Goal: Task Accomplishment & Management: Manage account settings

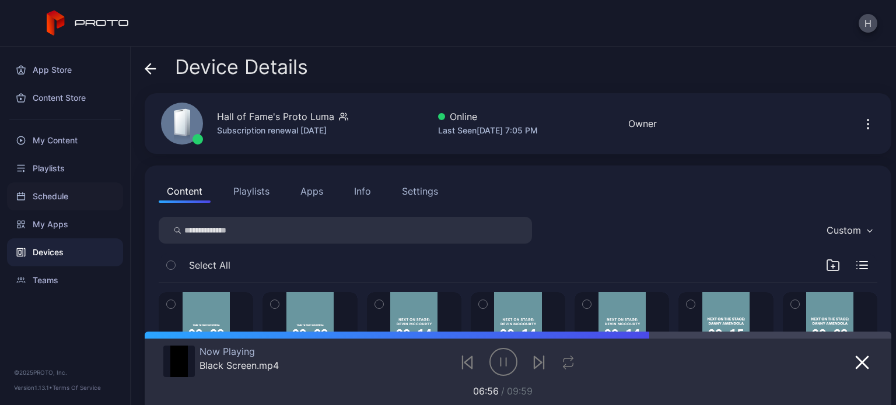
click at [40, 202] on div "Schedule" at bounding box center [65, 197] width 116 height 28
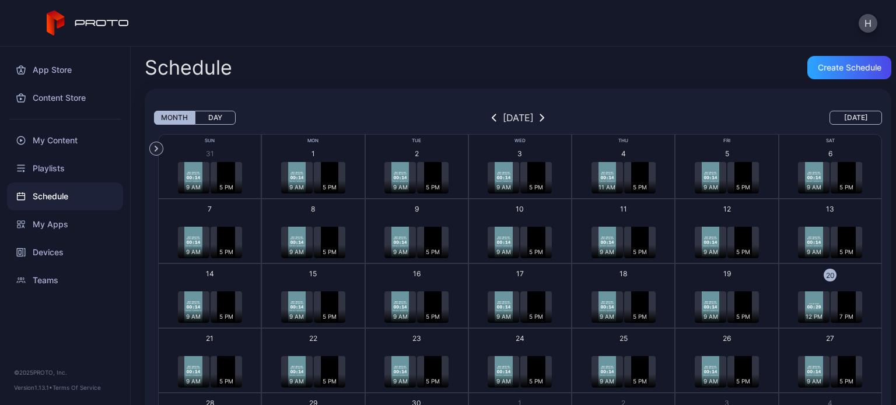
scroll to position [84, 0]
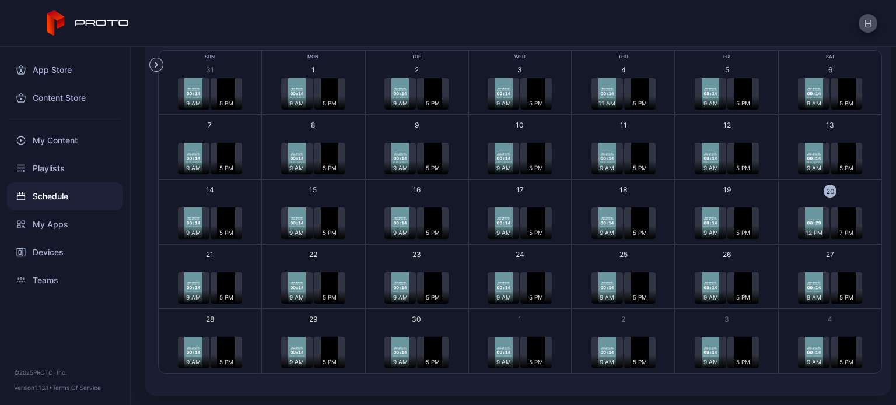
click at [211, 255] on div "21" at bounding box center [210, 255] width 8 height 10
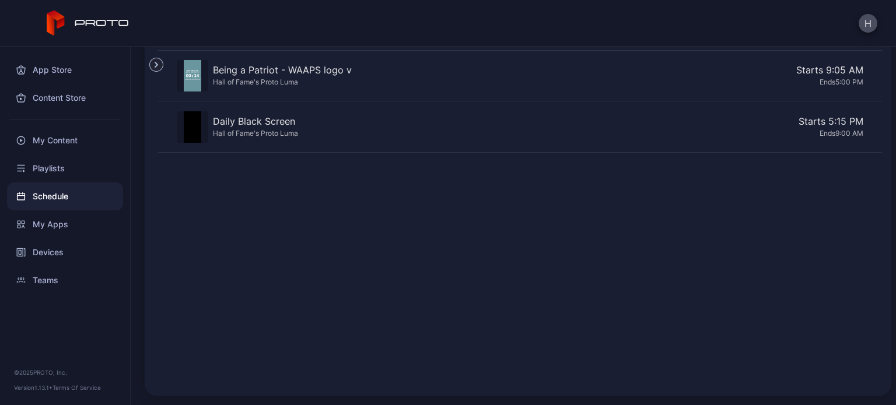
click at [309, 71] on div "Being a Patriot - WAAPS logo v" at bounding box center [282, 70] width 139 height 14
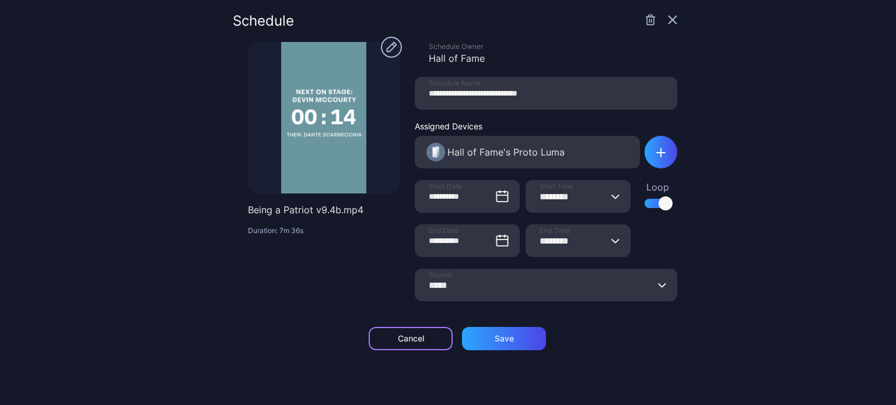
click at [404, 338] on div "Cancel" at bounding box center [411, 338] width 26 height 9
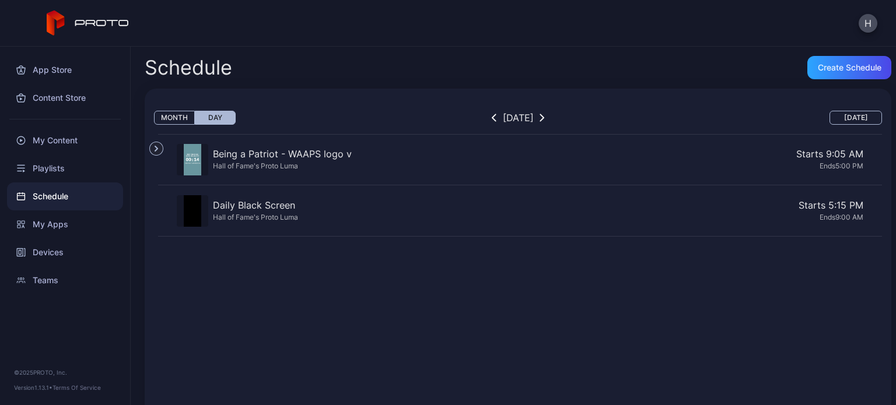
click at [34, 202] on div "Schedule" at bounding box center [65, 197] width 116 height 28
click at [169, 117] on button "Month" at bounding box center [174, 118] width 41 height 14
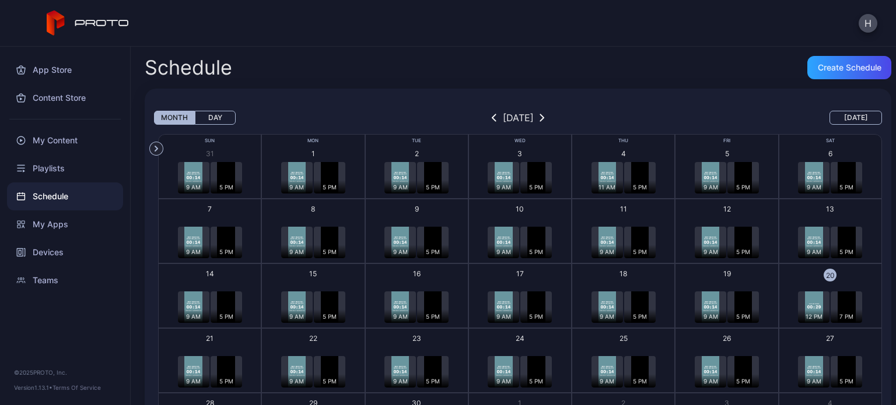
click at [838, 311] on div "7 PM" at bounding box center [846, 316] width 31 height 13
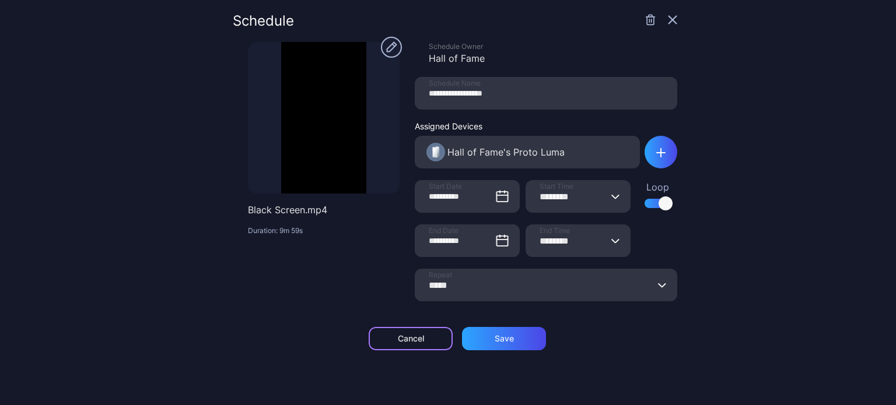
click at [435, 338] on div "Cancel" at bounding box center [411, 338] width 84 height 23
